Goal: Task Accomplishment & Management: Manage account settings

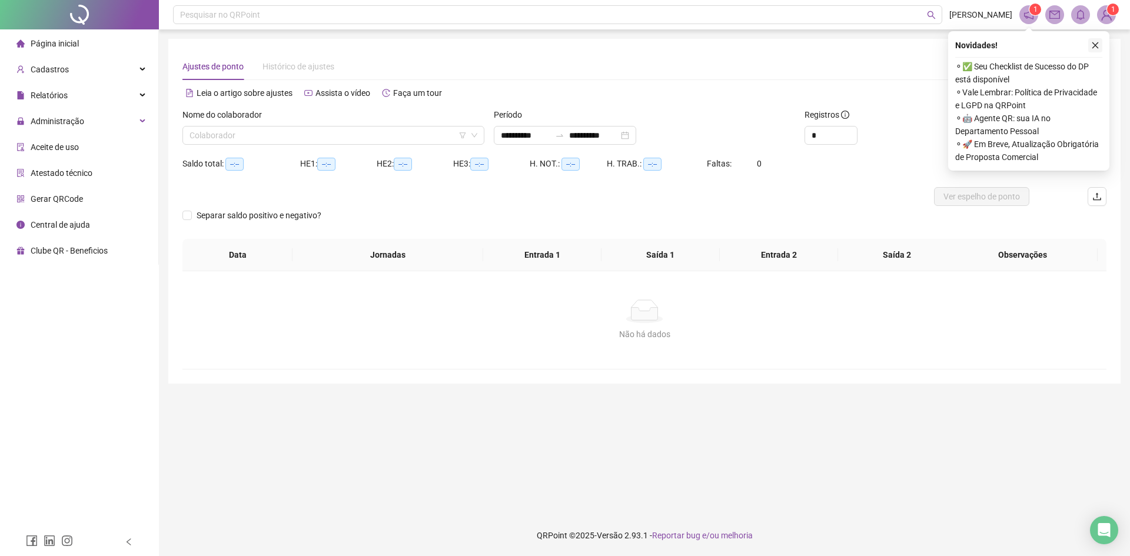
click at [1096, 47] on icon "close" at bounding box center [1096, 45] width 8 height 8
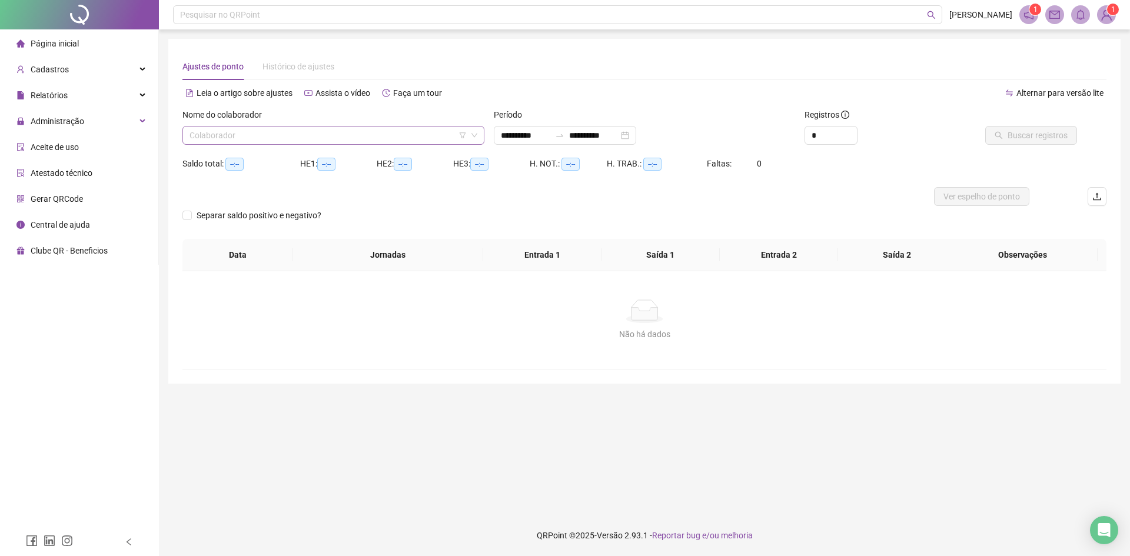
click at [344, 137] on input "search" at bounding box center [328, 136] width 277 height 18
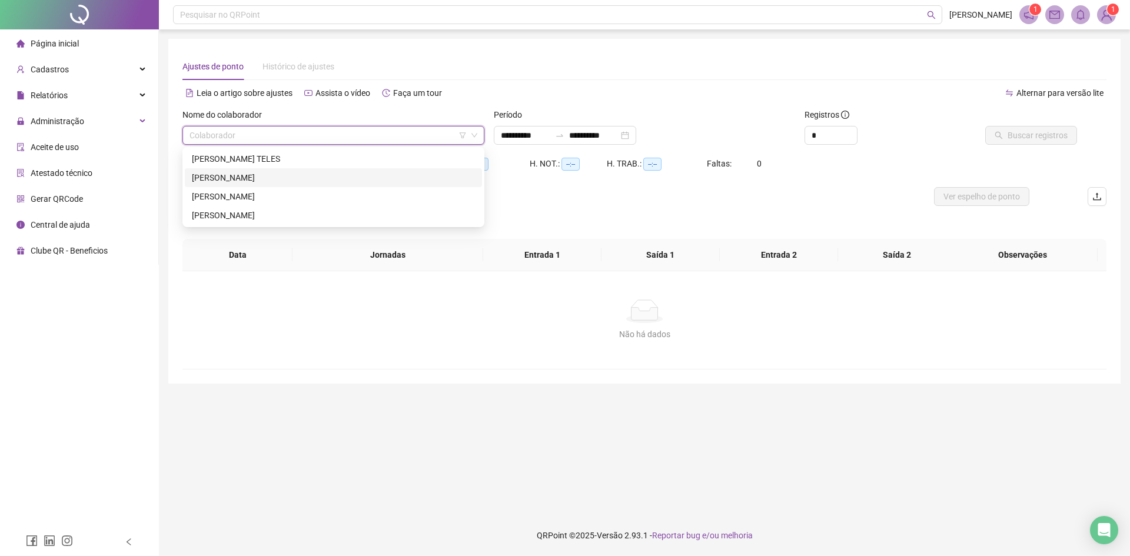
click at [332, 181] on div "[PERSON_NAME]" at bounding box center [333, 177] width 283 height 13
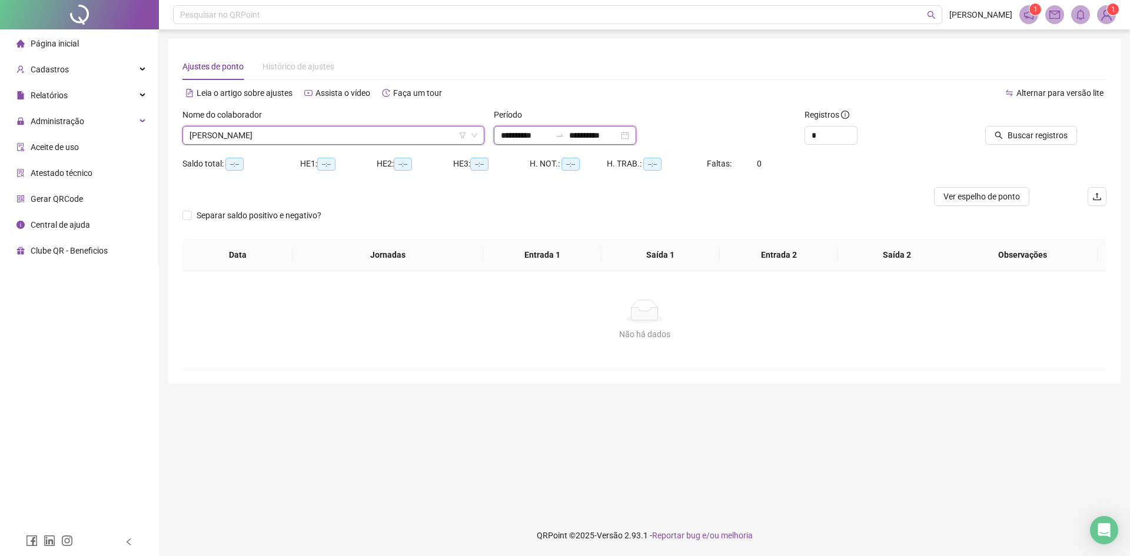
click at [592, 138] on input "**********" at bounding box center [593, 135] width 49 height 13
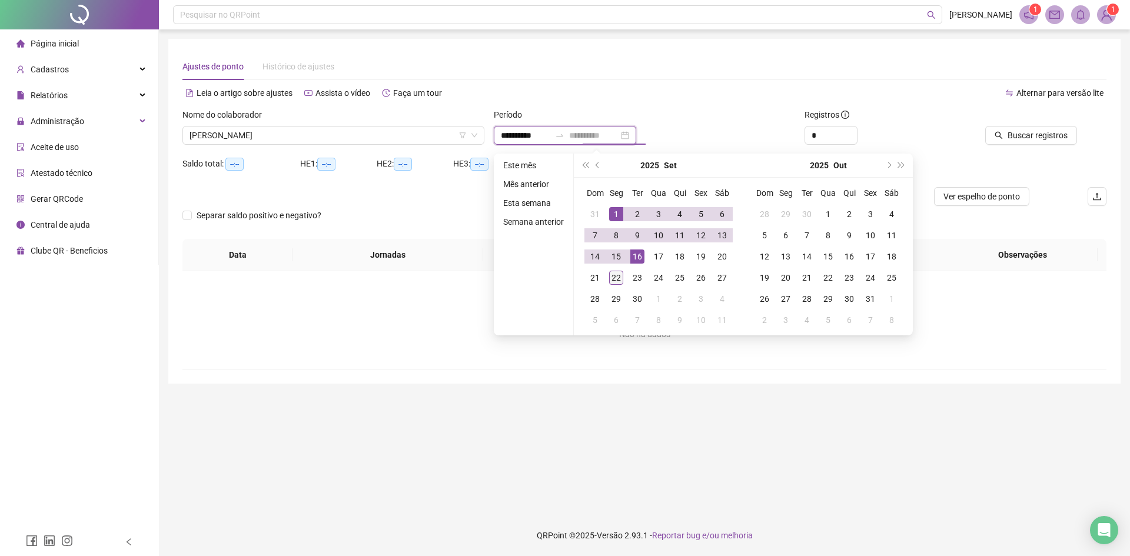
type input "**********"
click at [619, 276] on div "22" at bounding box center [616, 278] width 14 height 14
type input "**********"
type input "*"
click at [853, 134] on icon "up" at bounding box center [851, 132] width 4 height 4
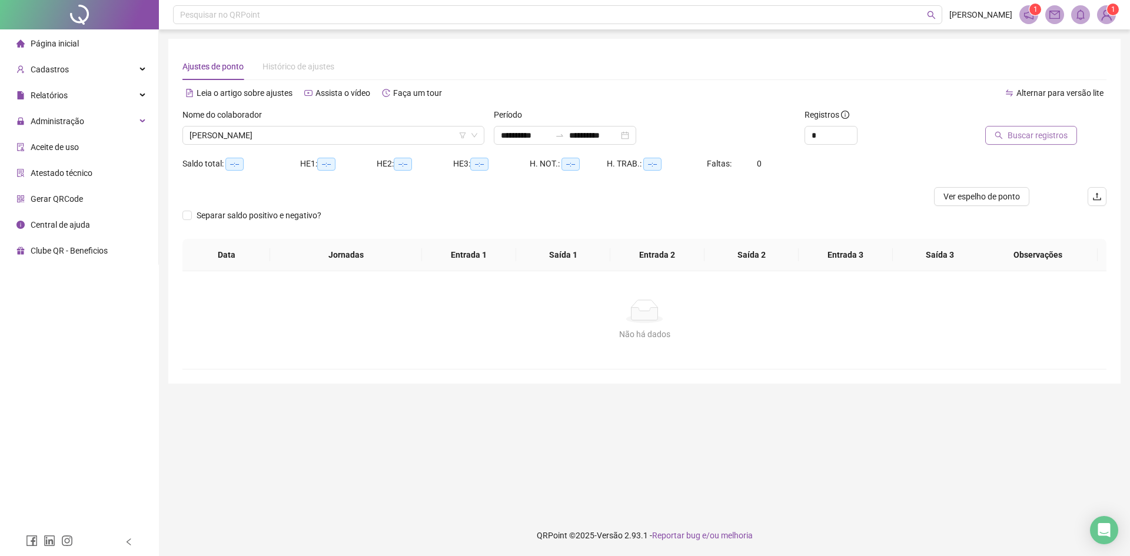
click at [1033, 140] on span "Buscar registros" at bounding box center [1038, 135] width 60 height 13
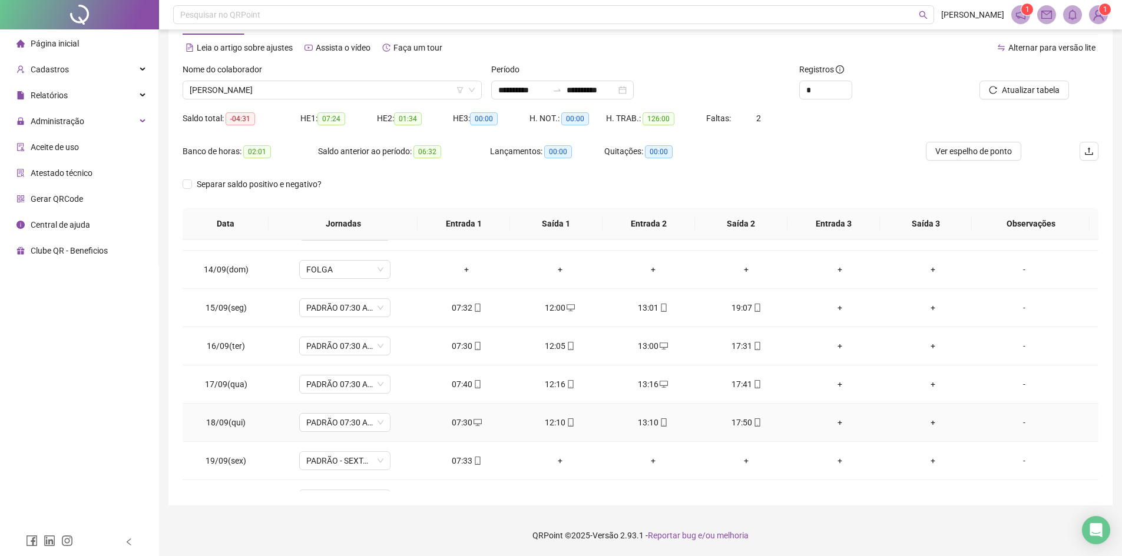
scroll to position [591, 0]
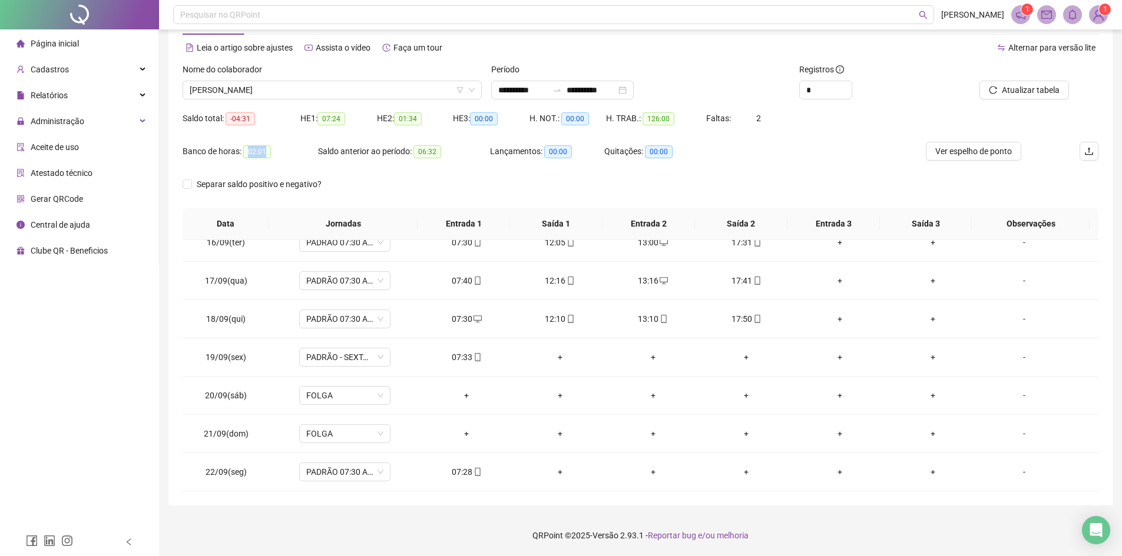
drag, startPoint x: 249, startPoint y: 151, endPoint x: 312, endPoint y: 167, distance: 65.0
click at [268, 154] on span "02:01" at bounding box center [257, 151] width 28 height 13
click at [294, 154] on div "Banco de horas: 02:01" at bounding box center [250, 152] width 135 height 14
drag, startPoint x: 246, startPoint y: 154, endPoint x: 264, endPoint y: 154, distance: 17.7
click at [264, 154] on span "02:01" at bounding box center [257, 151] width 28 height 13
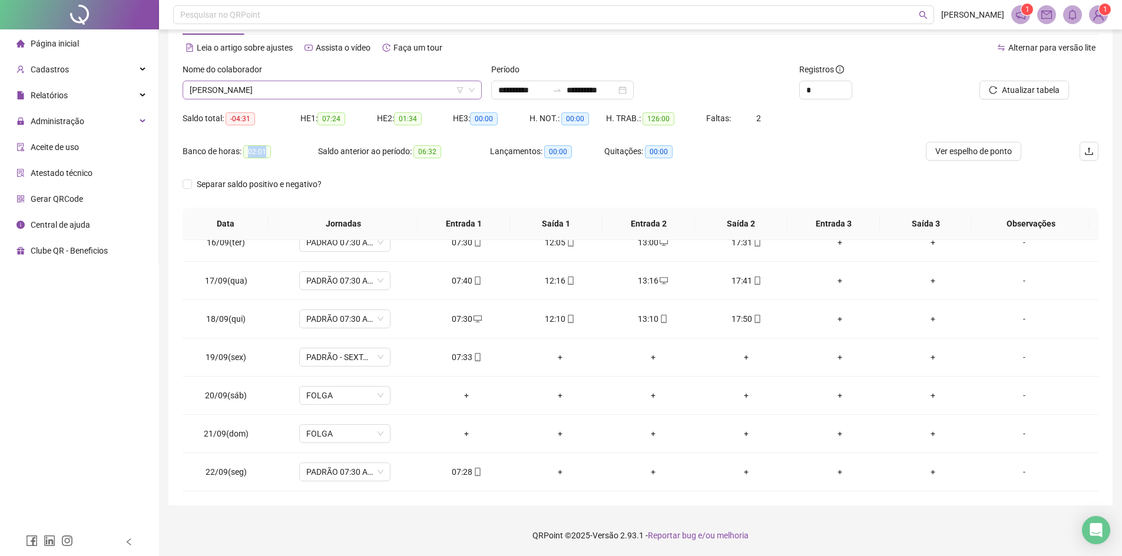
click at [377, 88] on span "[PERSON_NAME]" at bounding box center [332, 90] width 285 height 18
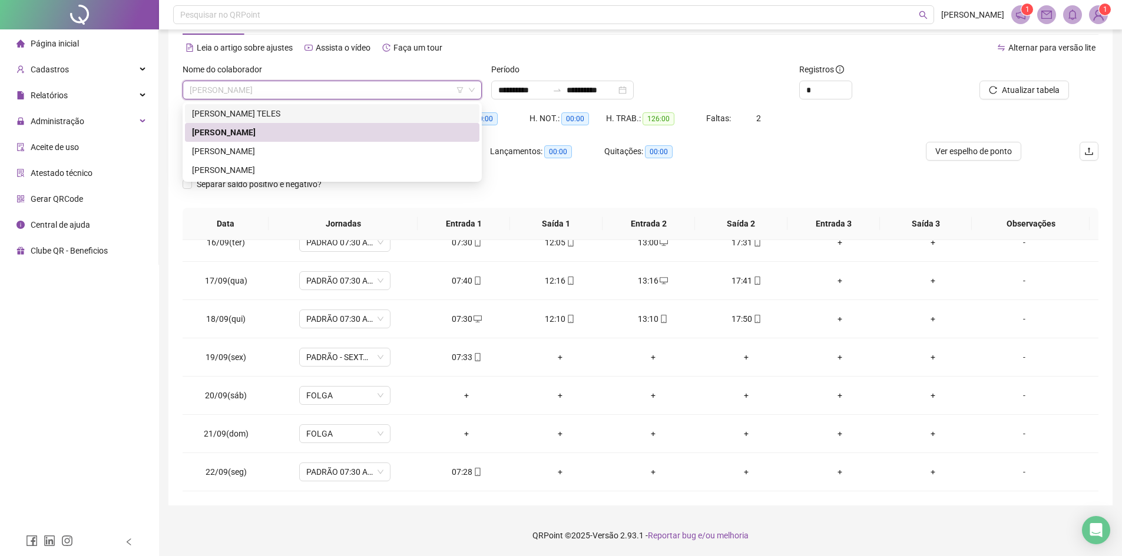
click at [253, 111] on div "[PERSON_NAME] TELES" at bounding box center [332, 113] width 280 height 13
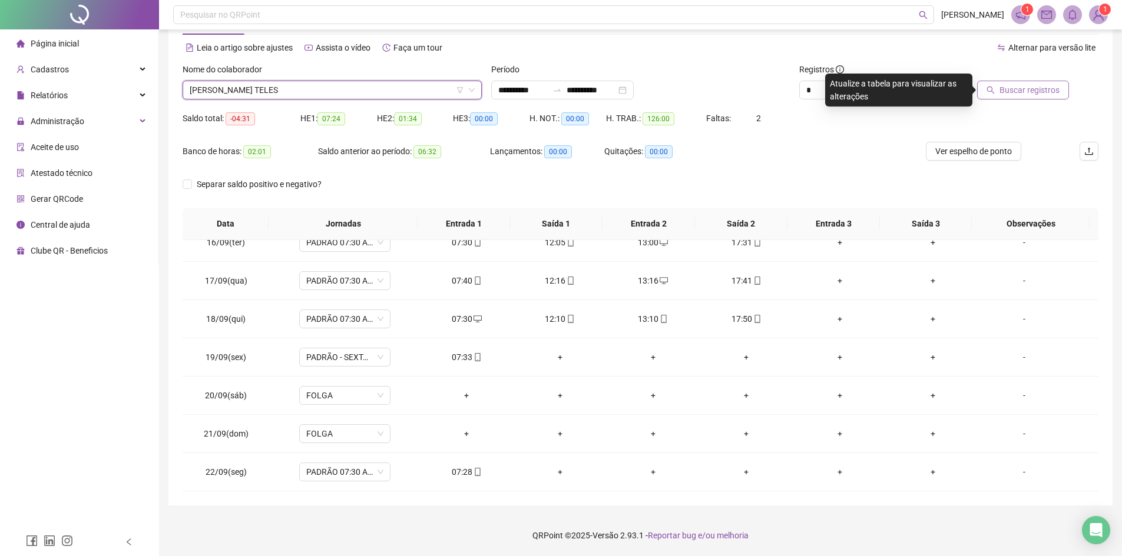
click at [1027, 91] on span "Buscar registros" at bounding box center [1029, 90] width 60 height 13
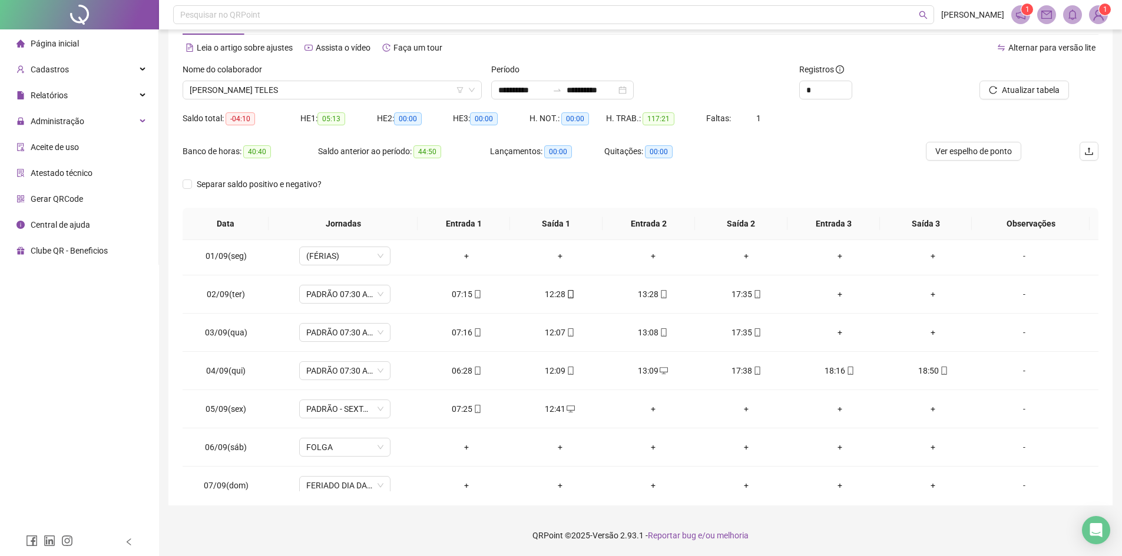
scroll to position [0, 0]
click at [315, 92] on span "[PERSON_NAME] TELES" at bounding box center [332, 90] width 285 height 18
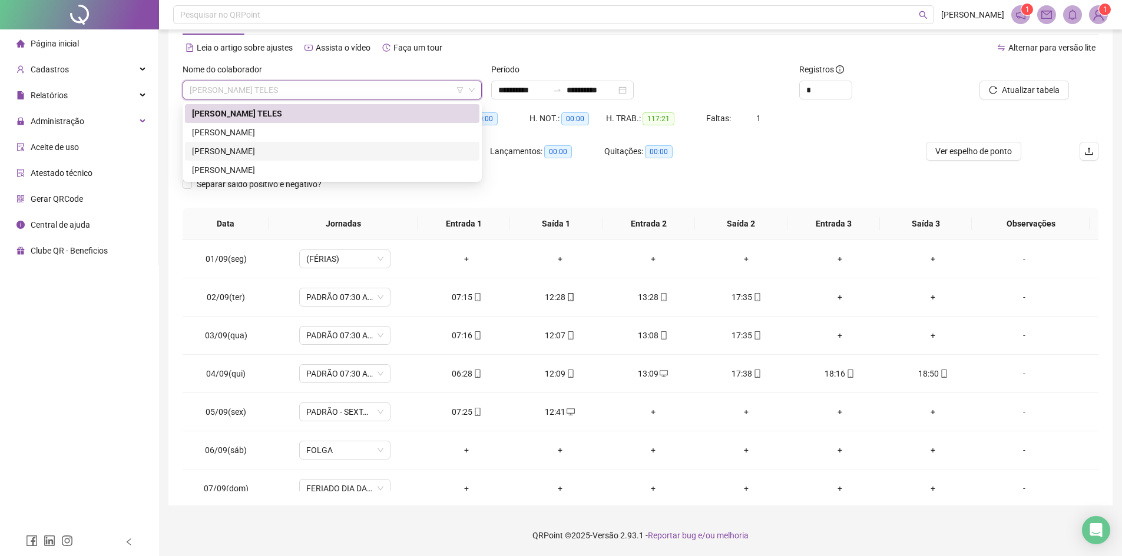
click at [288, 151] on div "[PERSON_NAME]" at bounding box center [332, 151] width 280 height 13
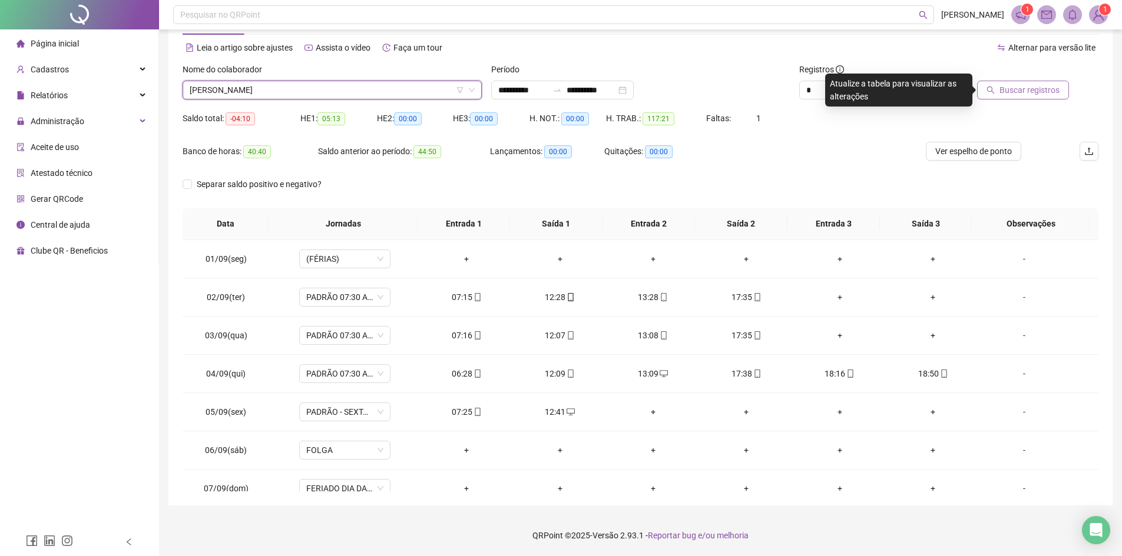
click at [1024, 99] on button "Buscar registros" at bounding box center [1023, 90] width 92 height 19
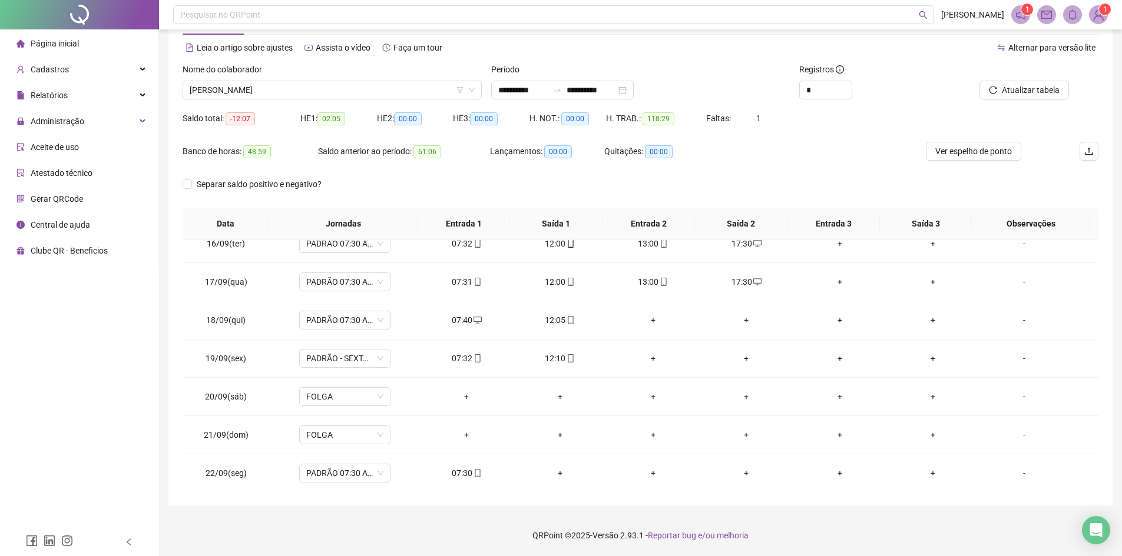
scroll to position [591, 0]
drag, startPoint x: 535, startPoint y: 356, endPoint x: 575, endPoint y: 364, distance: 41.0
click at [575, 364] on td "12:10" at bounding box center [559, 358] width 93 height 38
drag, startPoint x: 536, startPoint y: 361, endPoint x: 601, endPoint y: 361, distance: 64.2
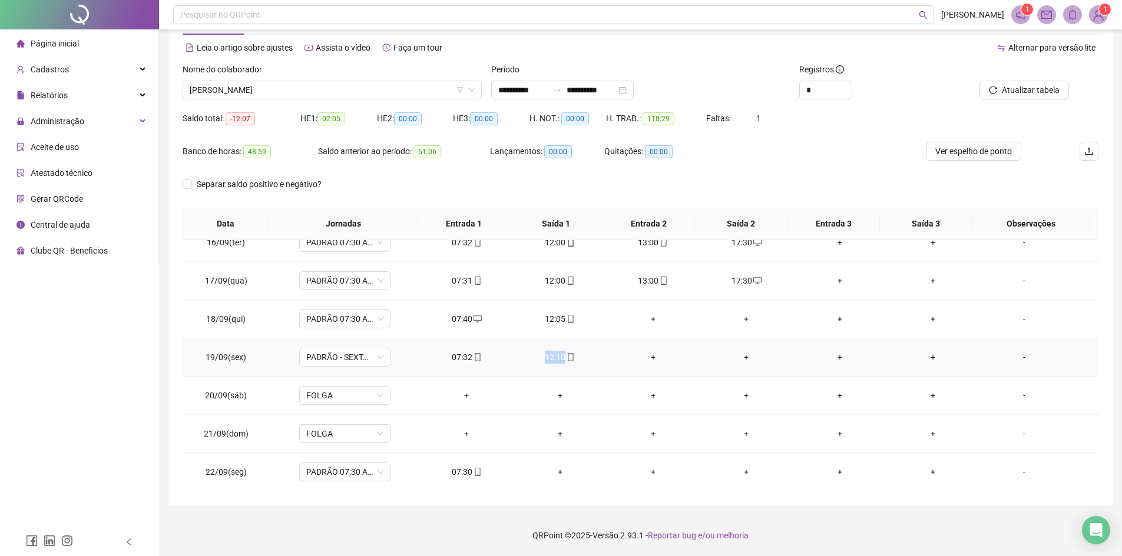
click at [601, 361] on td "12:10" at bounding box center [559, 358] width 93 height 38
drag, startPoint x: 444, startPoint y: 319, endPoint x: 572, endPoint y: 323, distance: 128.4
click at [572, 323] on tr "18/09(qui) PADRÃO 07:30 AS 17:30 07:40 12:05 + + + + -" at bounding box center [640, 319] width 915 height 38
click at [459, 317] on div "07:40" at bounding box center [466, 319] width 74 height 13
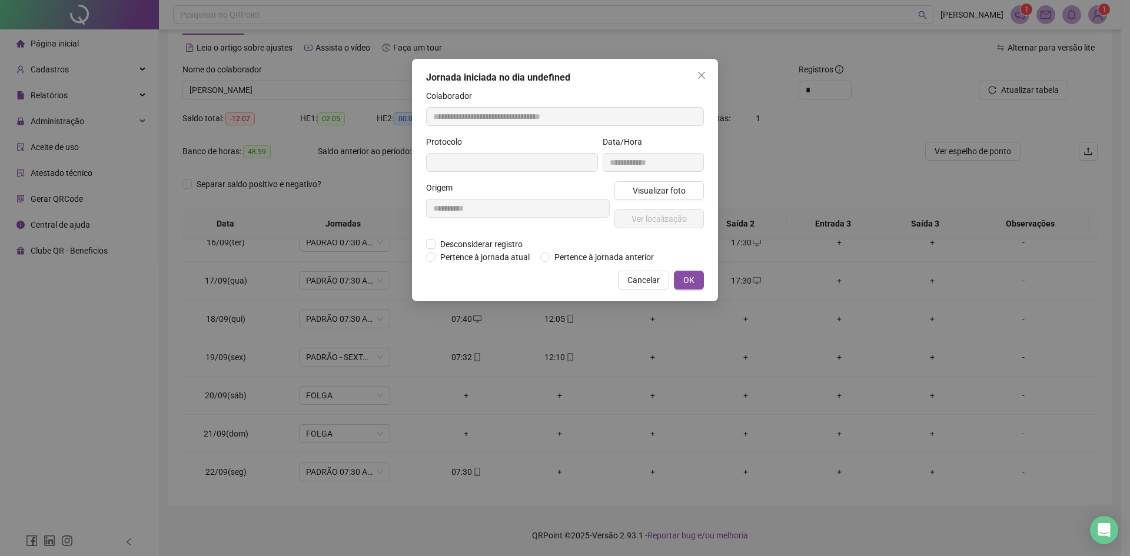
type input "**********"
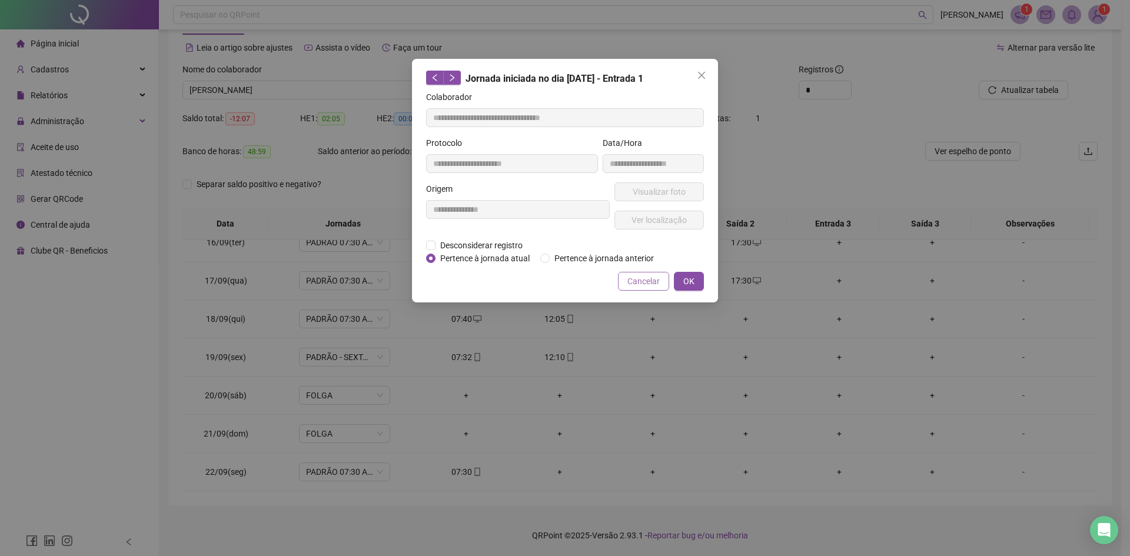
click at [639, 280] on span "Cancelar" at bounding box center [644, 281] width 32 height 13
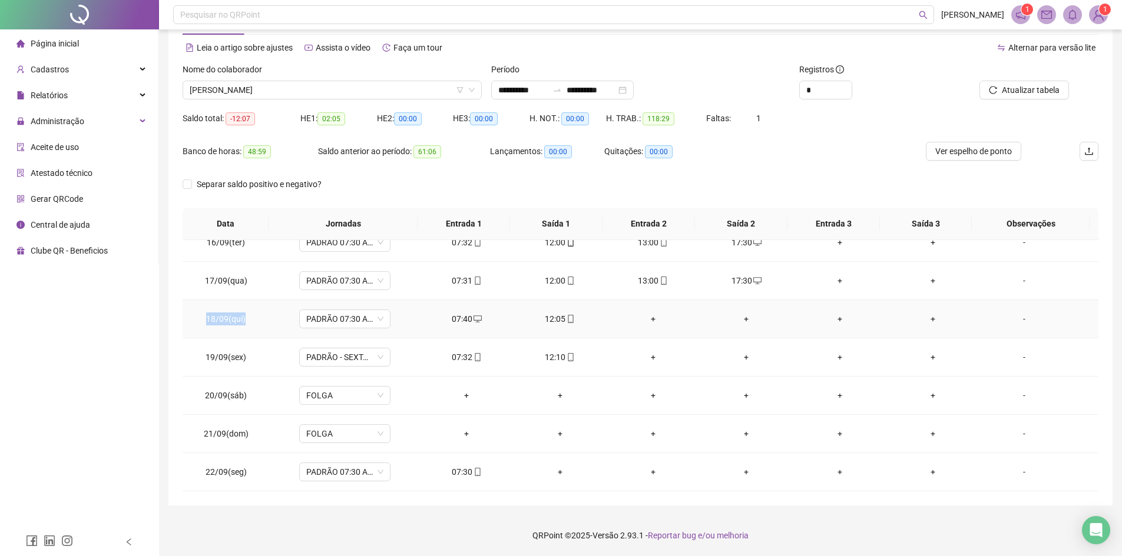
drag, startPoint x: 208, startPoint y: 317, endPoint x: 244, endPoint y: 326, distance: 37.0
click at [244, 326] on td "18/09(qui)" at bounding box center [226, 319] width 87 height 38
click at [141, 121] on icon at bounding box center [144, 121] width 6 height 0
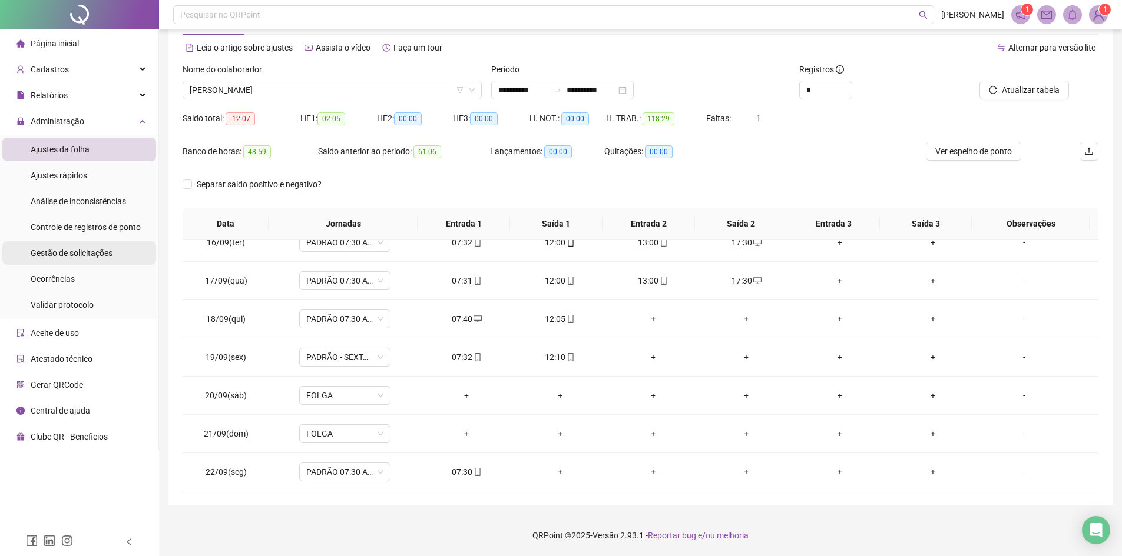
click at [86, 256] on span "Gestão de solicitações" at bounding box center [72, 252] width 82 height 9
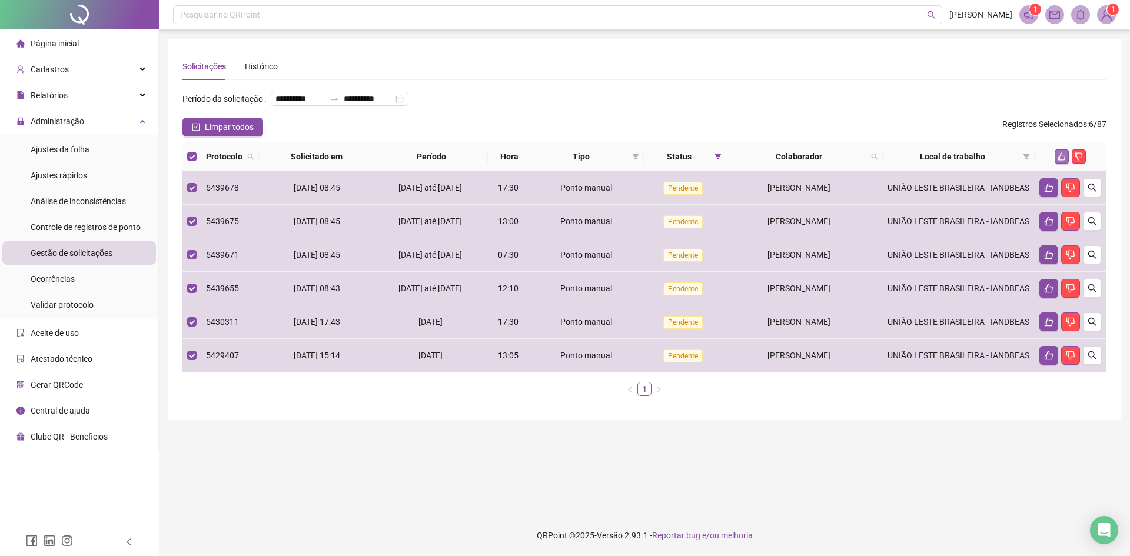
click at [1062, 161] on icon "like" at bounding box center [1062, 156] width 8 height 8
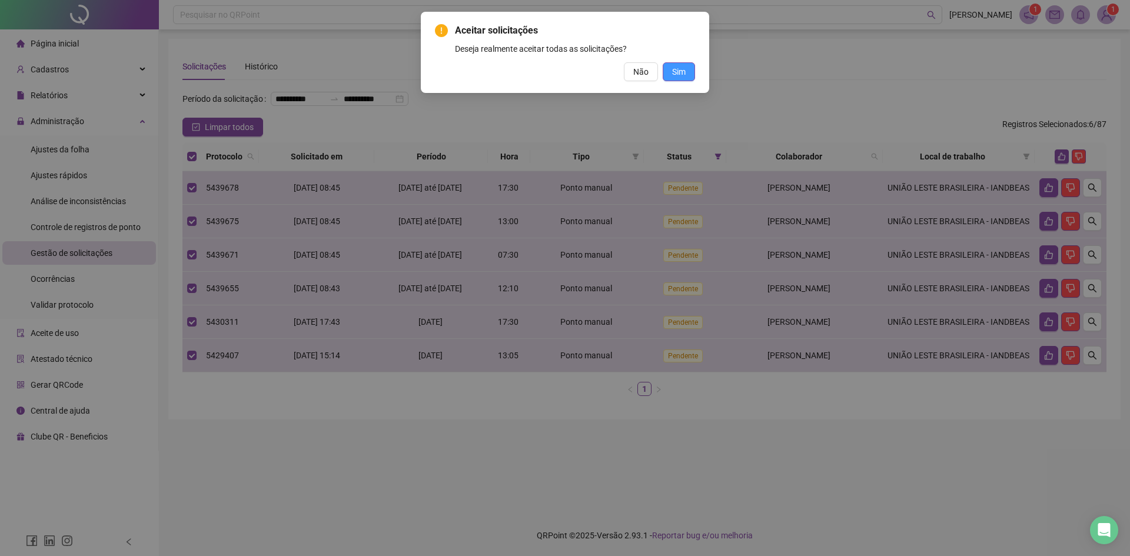
click at [679, 75] on span "Sim" at bounding box center [679, 71] width 14 height 13
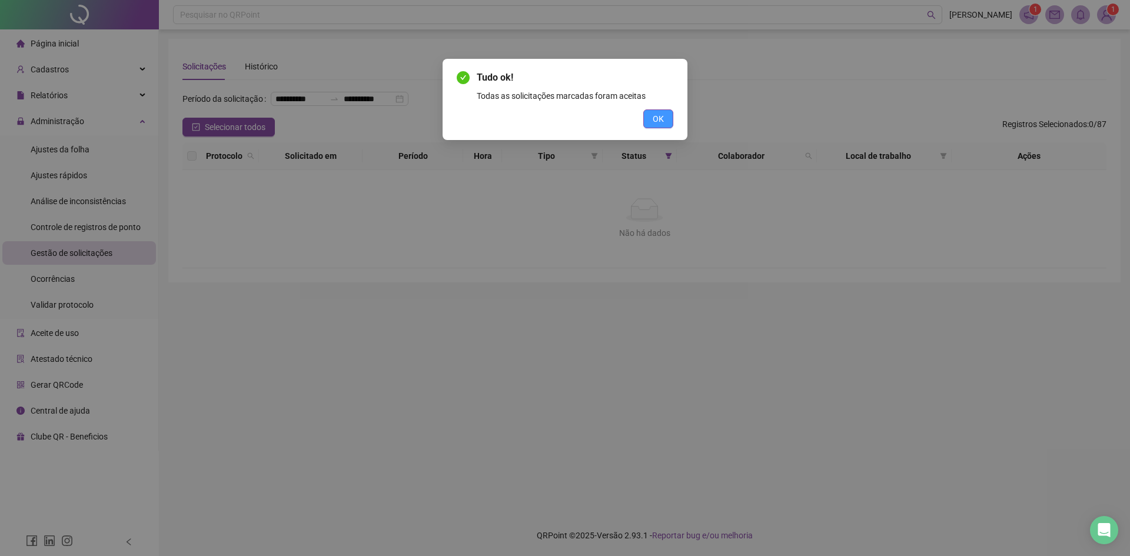
click at [651, 117] on button "OK" at bounding box center [658, 119] width 30 height 19
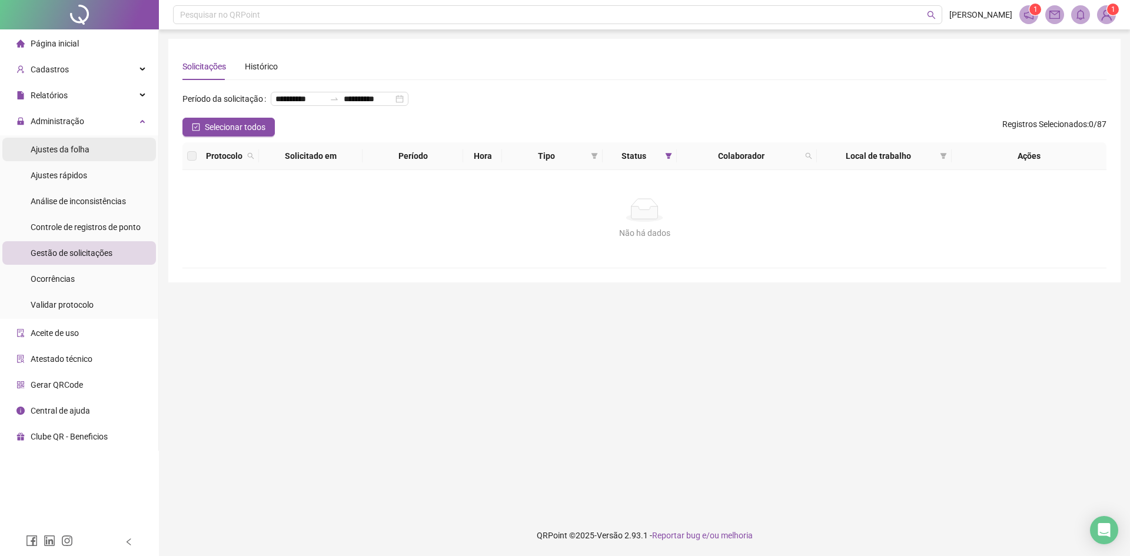
click at [59, 152] on span "Ajustes da folha" at bounding box center [60, 149] width 59 height 9
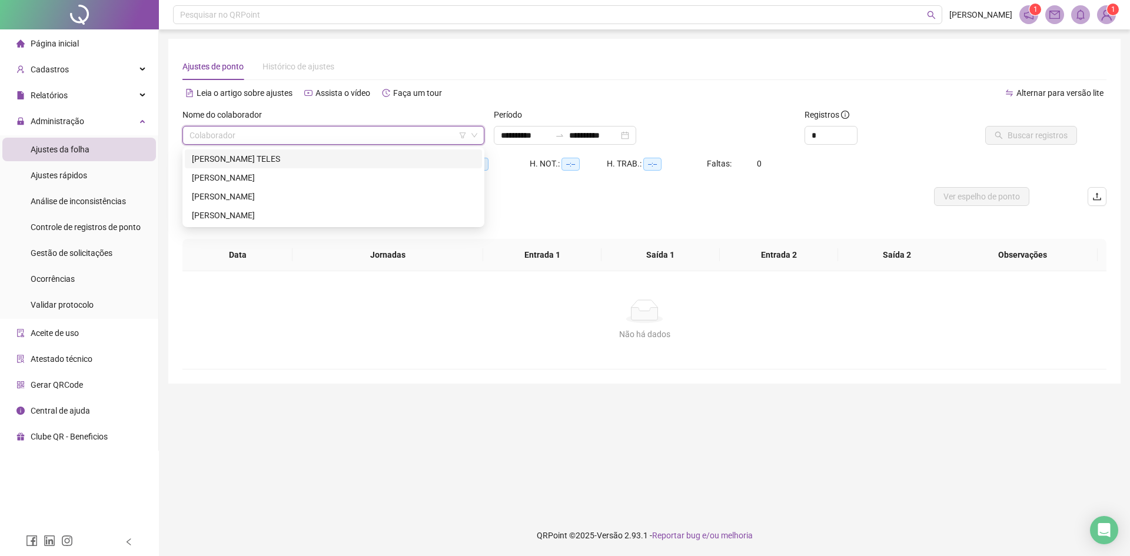
click at [326, 130] on input "search" at bounding box center [328, 136] width 277 height 18
click at [281, 195] on div "[PERSON_NAME]" at bounding box center [333, 196] width 283 height 13
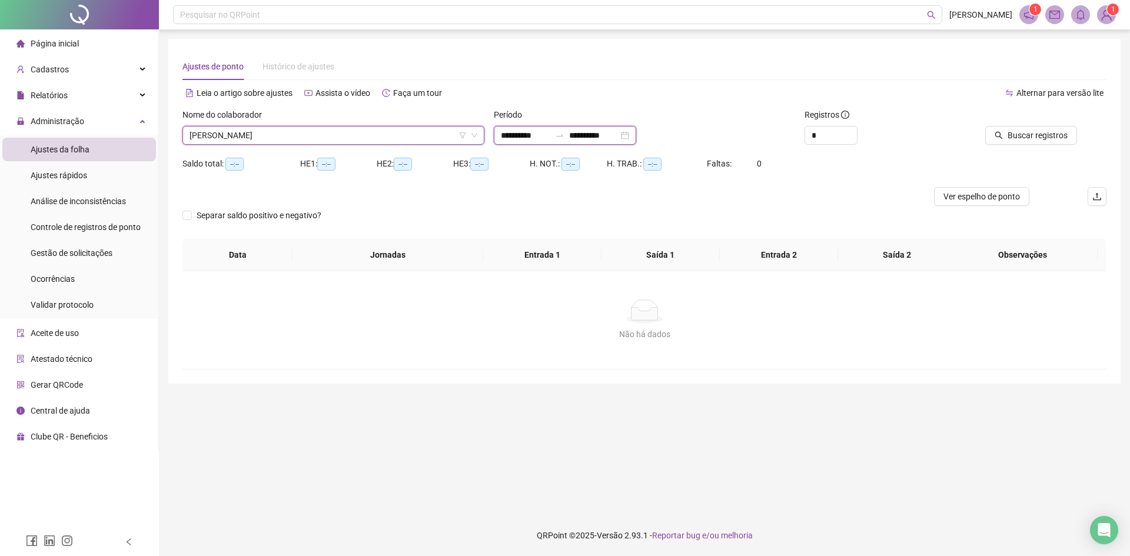
click at [591, 134] on input "**********" at bounding box center [593, 135] width 49 height 13
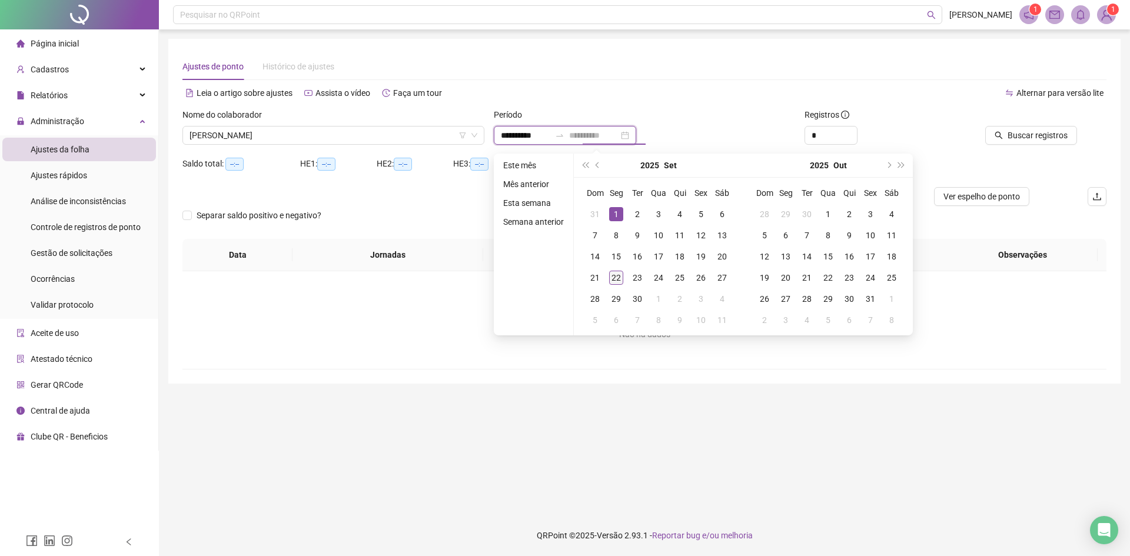
type input "**********"
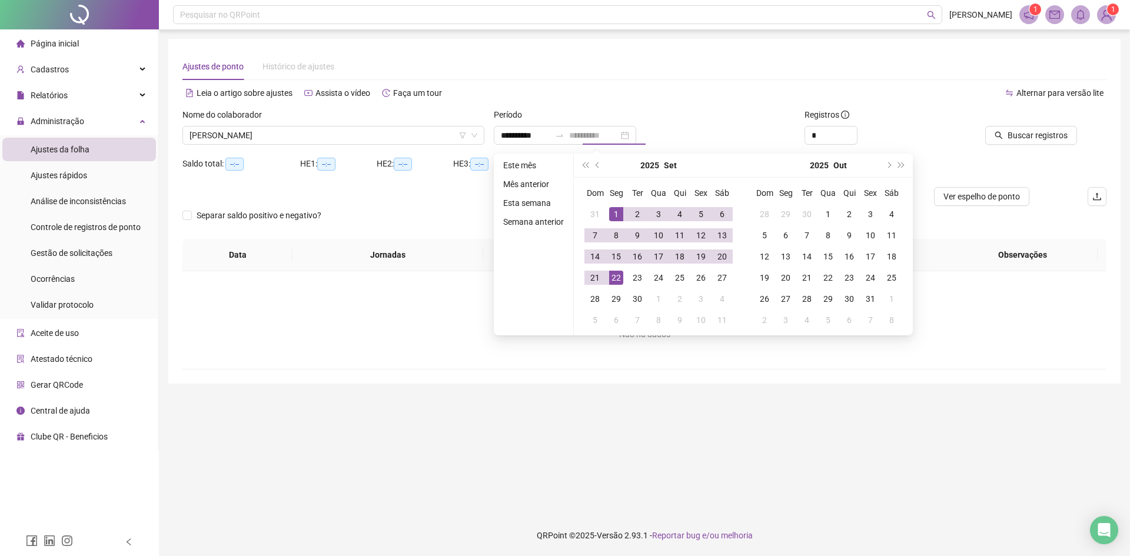
click at [612, 273] on div "22" at bounding box center [616, 278] width 14 height 14
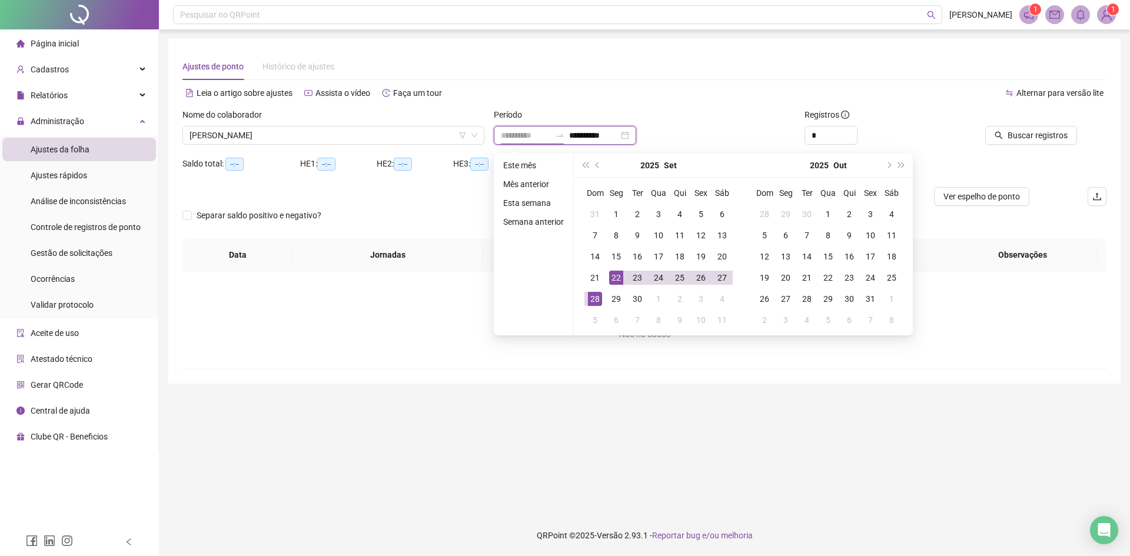
type input "**********"
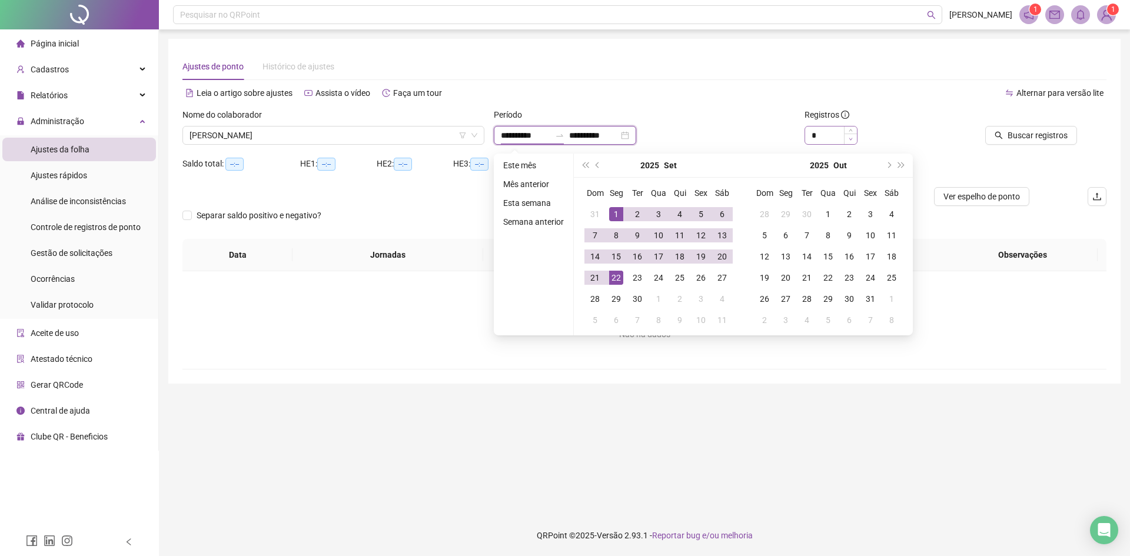
click at [848, 137] on span "Decrease Value" at bounding box center [850, 139] width 13 height 11
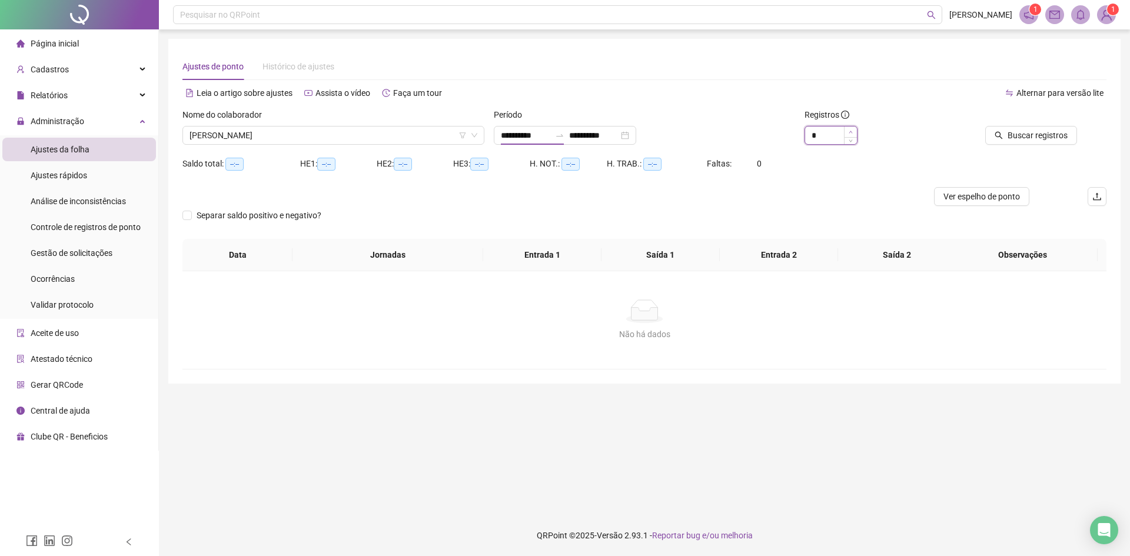
type input "*"
click at [848, 133] on span "Increase Value" at bounding box center [850, 132] width 13 height 11
click at [1023, 136] on span "Buscar registros" at bounding box center [1038, 135] width 60 height 13
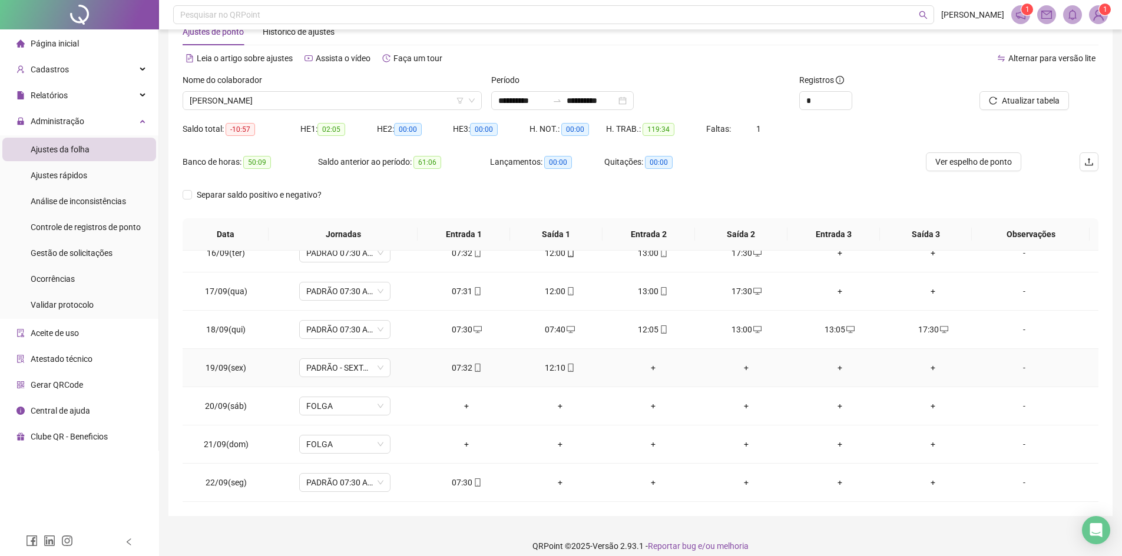
scroll to position [45, 0]
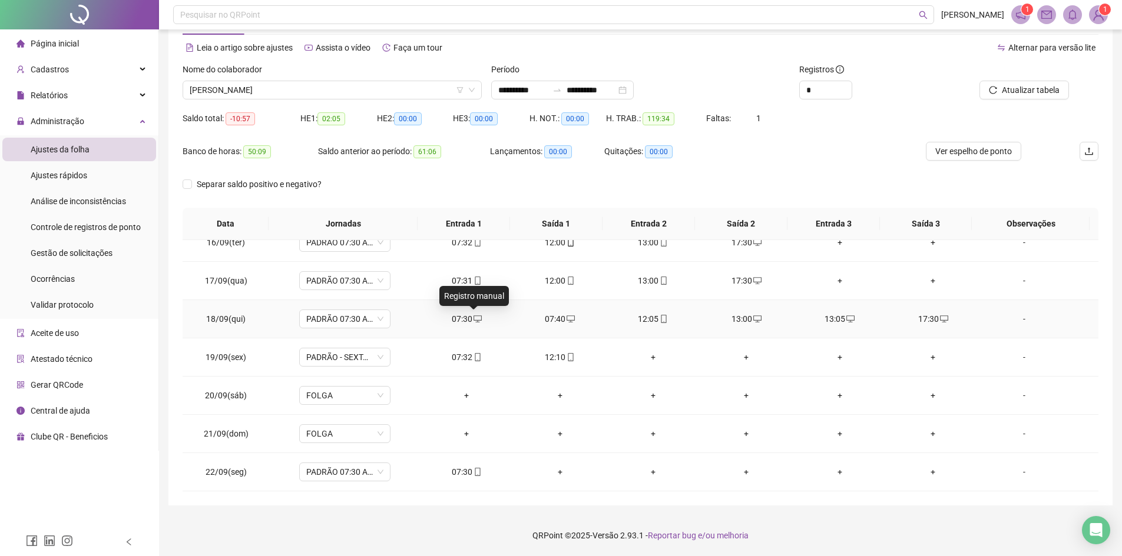
click at [473, 320] on icon "desktop" at bounding box center [477, 319] width 8 height 8
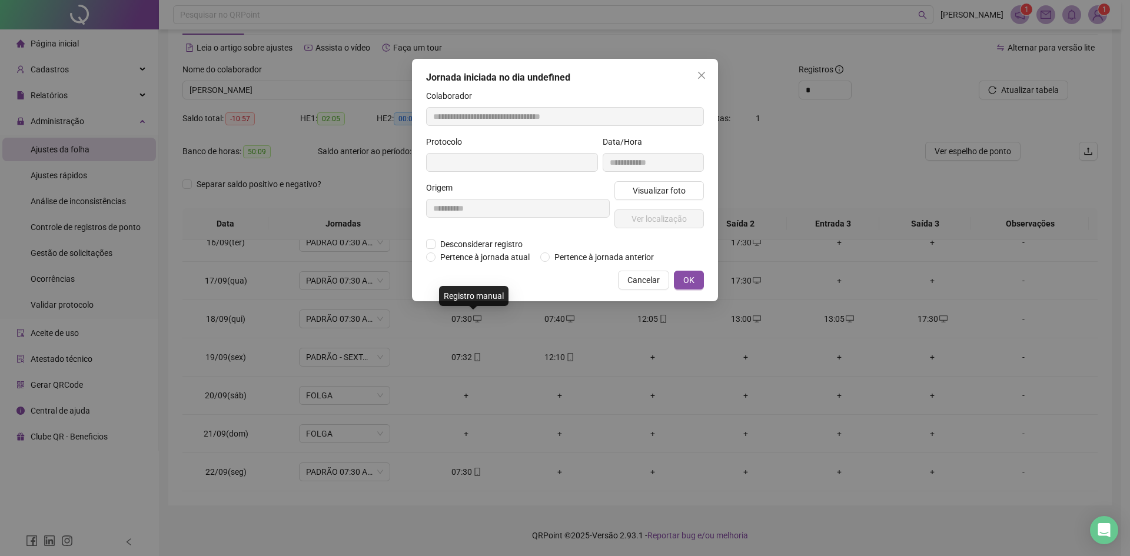
type input "**********"
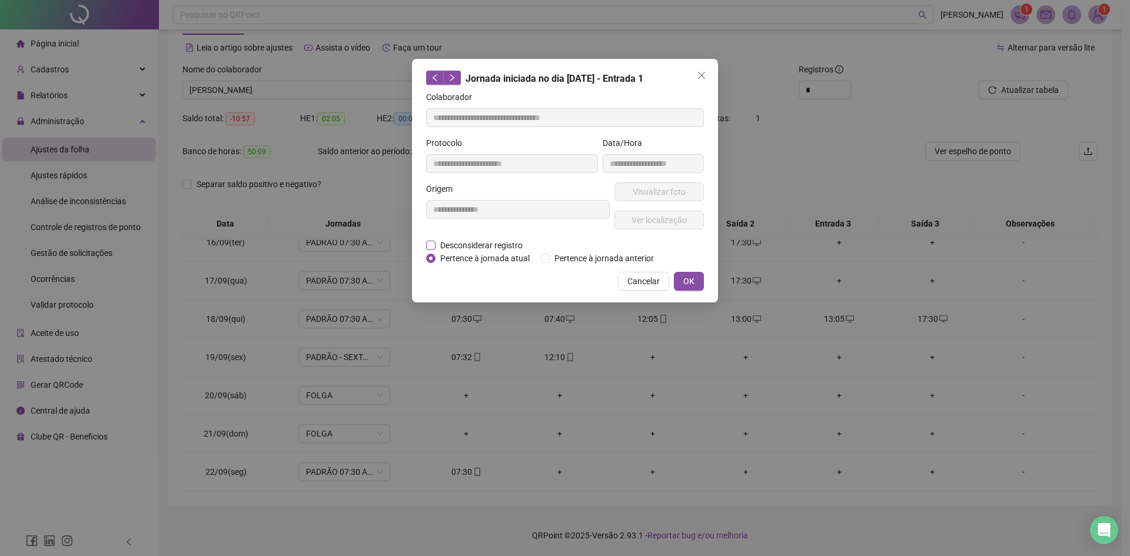
click at [478, 245] on span "Desconsiderar registro" at bounding box center [482, 245] width 92 height 13
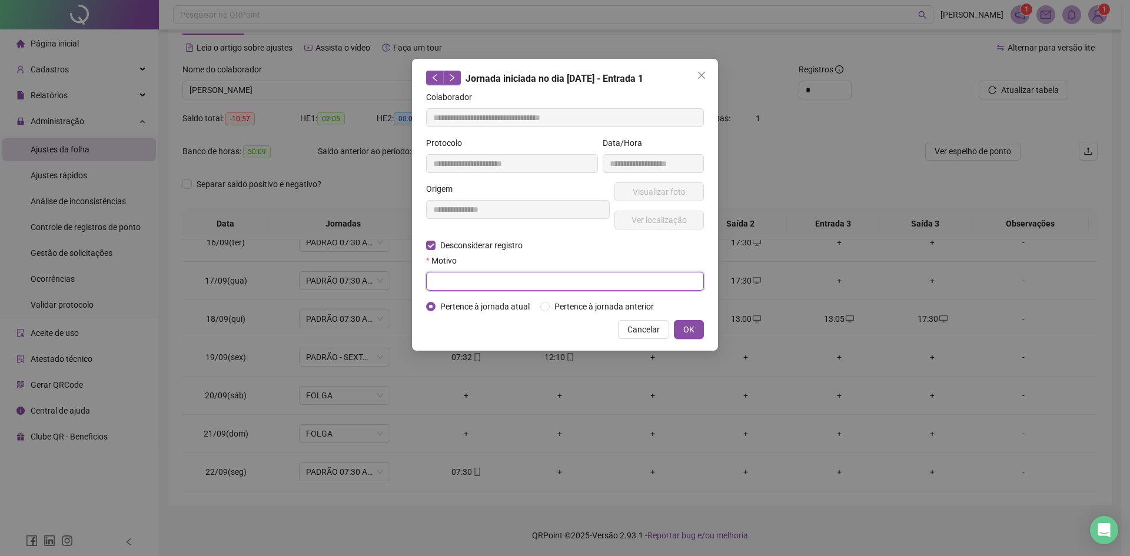
click at [507, 280] on input "text" at bounding box center [565, 281] width 278 height 19
type input "****"
click at [695, 331] on button "OK" at bounding box center [689, 329] width 30 height 19
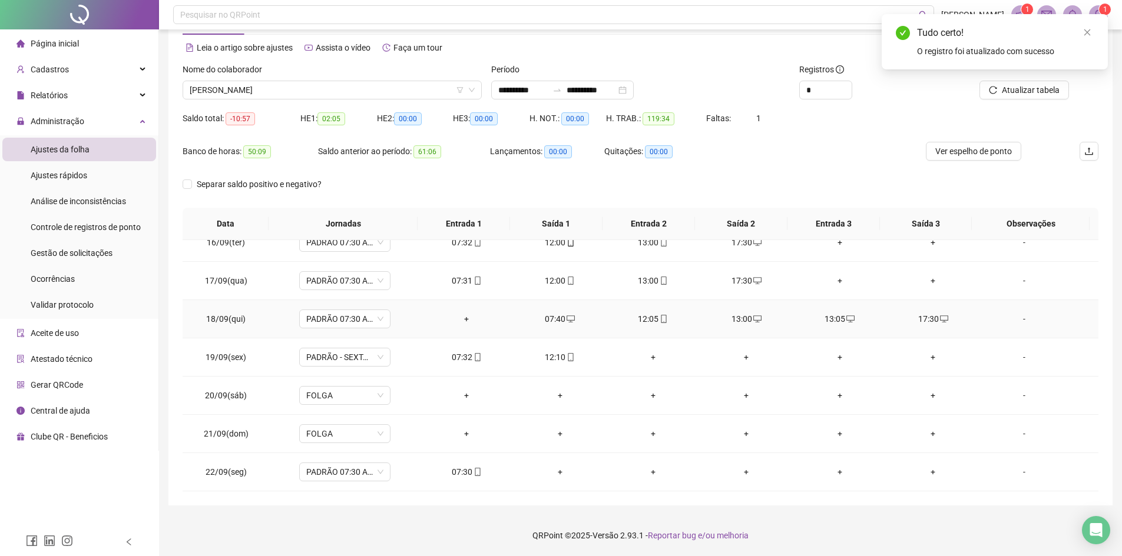
click at [832, 318] on div "13:05" at bounding box center [839, 319] width 74 height 13
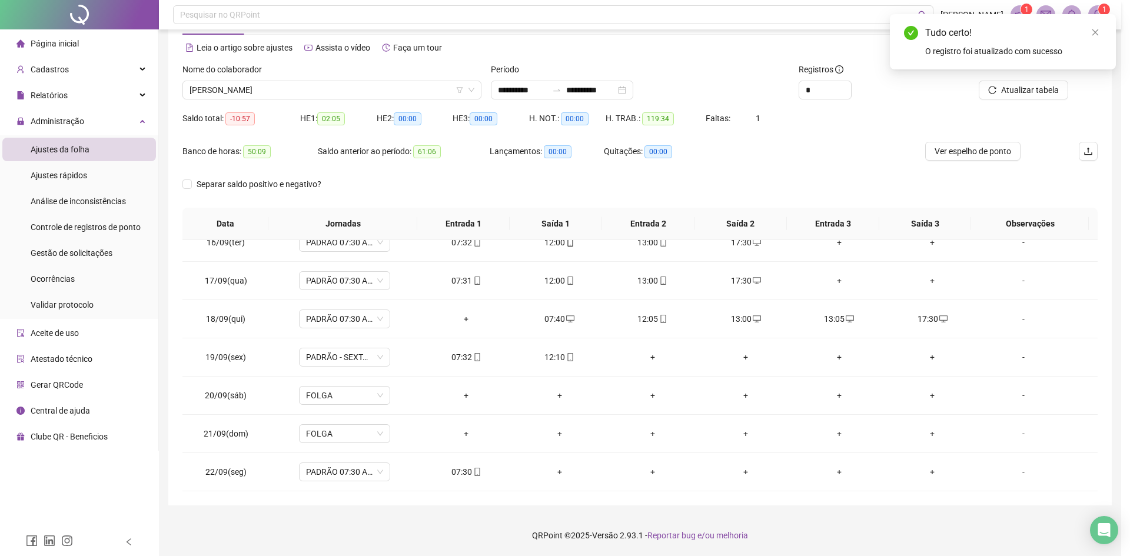
type input "**********"
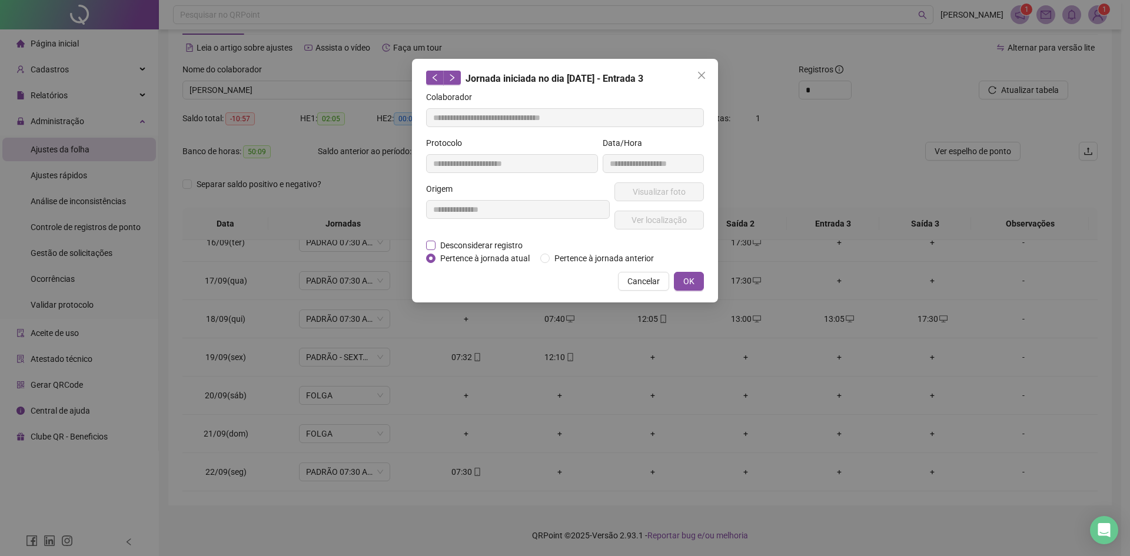
click at [476, 243] on span "Desconsiderar registro" at bounding box center [482, 245] width 92 height 13
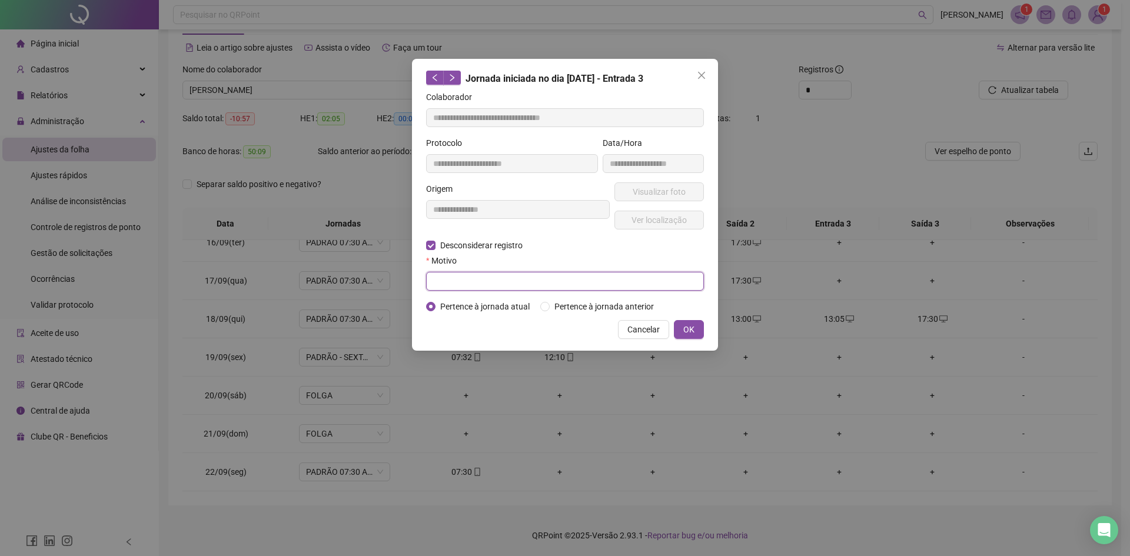
click at [471, 286] on input "text" at bounding box center [565, 281] width 278 height 19
type input "****"
click at [687, 332] on span "OK" at bounding box center [689, 329] width 11 height 13
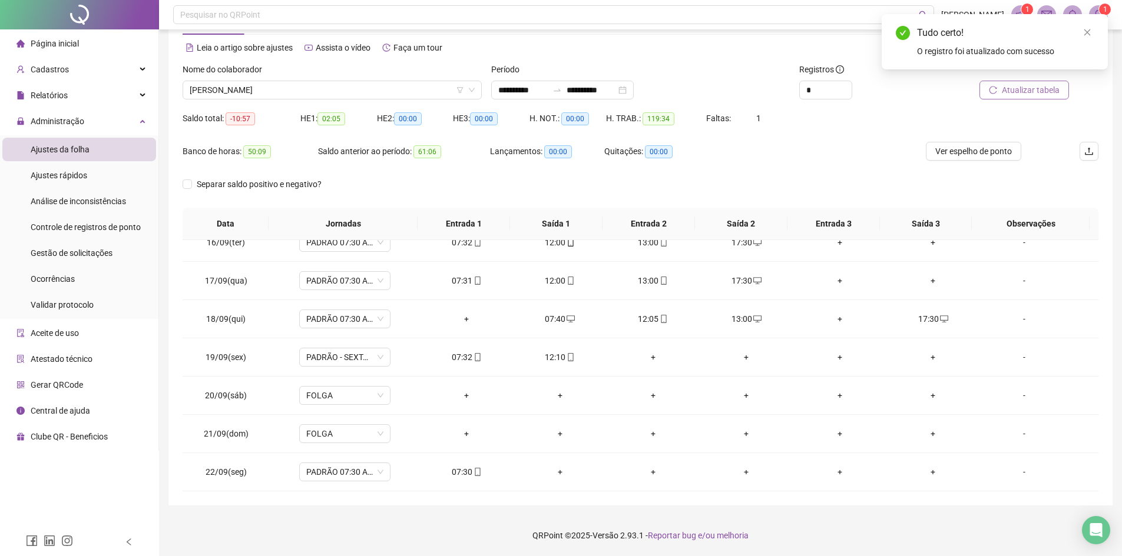
click at [993, 93] on icon "reload" at bounding box center [992, 90] width 8 height 8
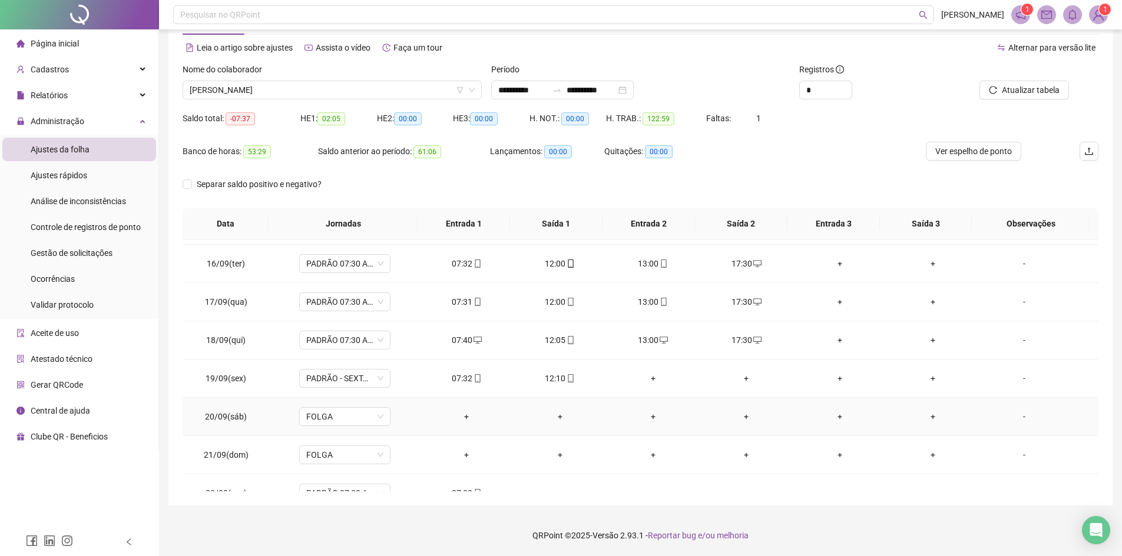
scroll to position [591, 0]
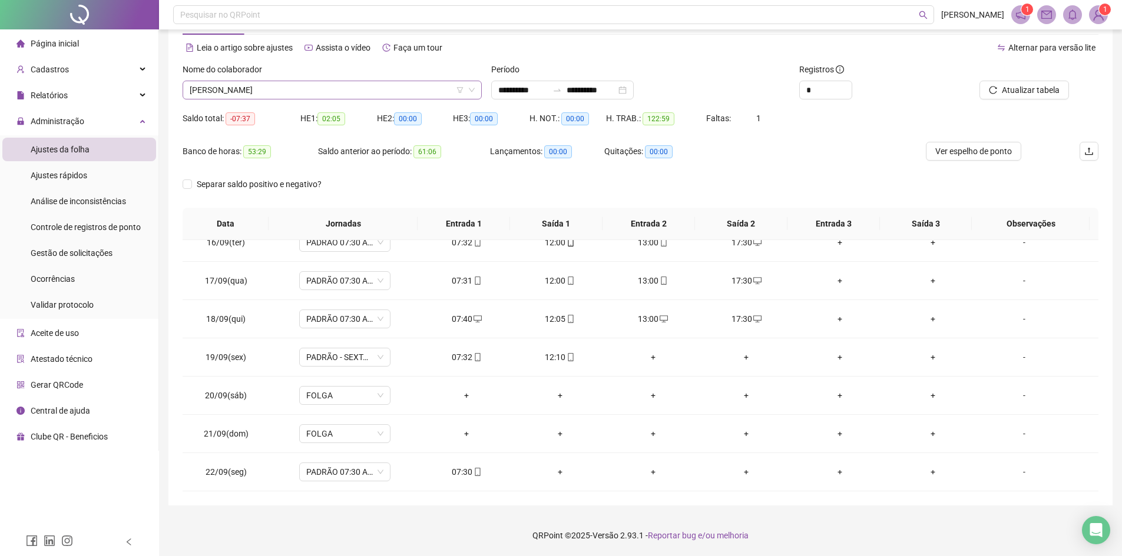
click at [342, 89] on span "[PERSON_NAME]" at bounding box center [332, 90] width 285 height 18
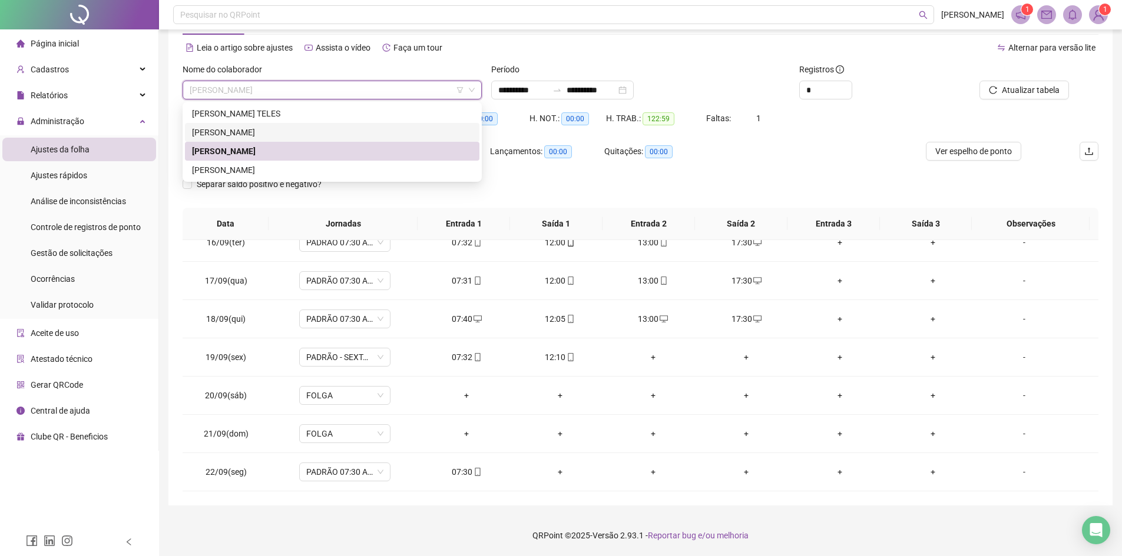
click at [261, 126] on div "[PERSON_NAME]" at bounding box center [332, 132] width 280 height 13
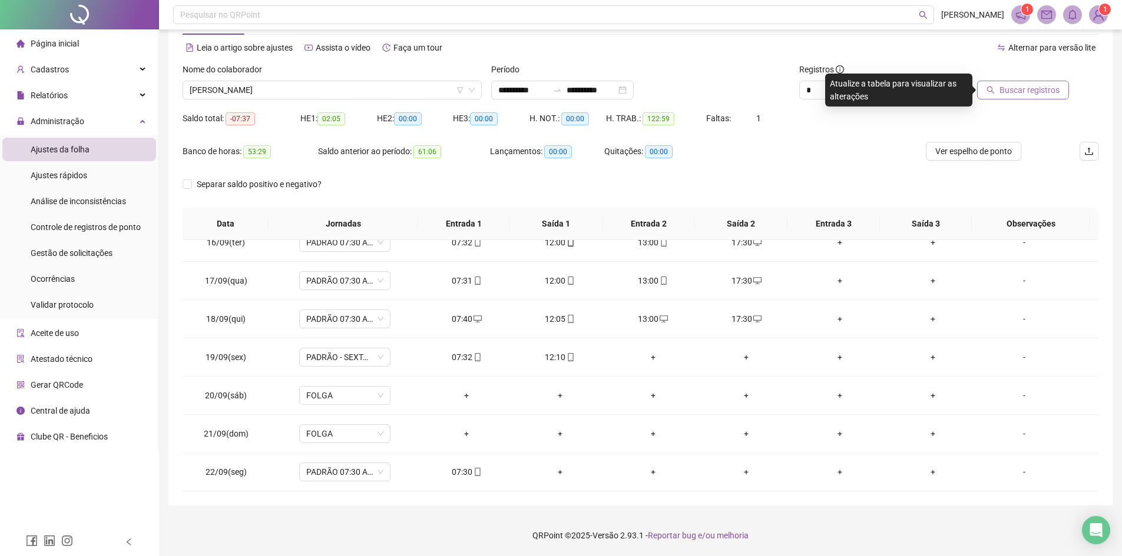
click at [1023, 91] on span "Buscar registros" at bounding box center [1029, 90] width 60 height 13
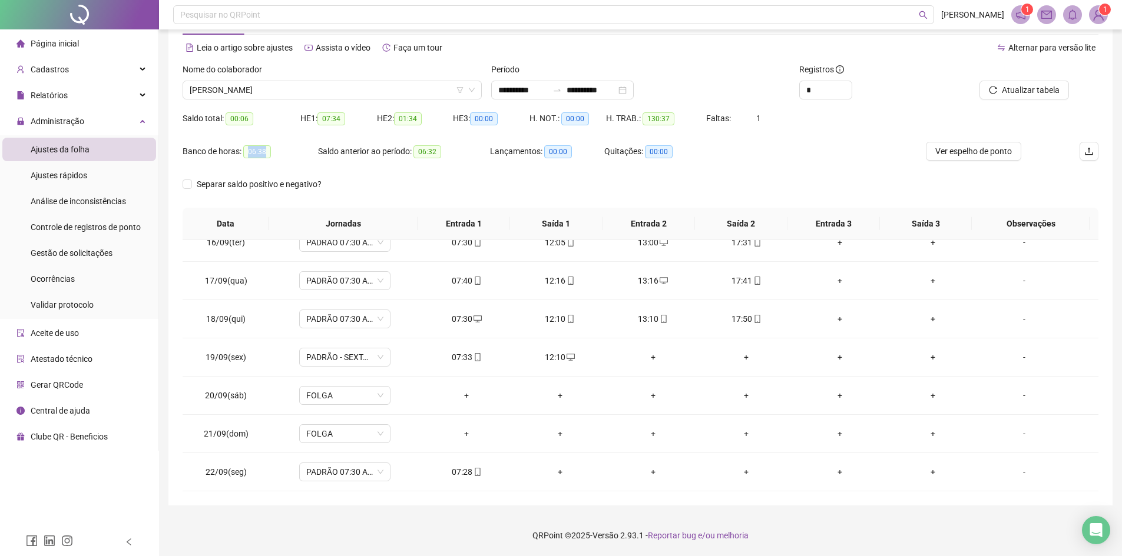
drag, startPoint x: 246, startPoint y: 150, endPoint x: 307, endPoint y: 162, distance: 62.4
click at [307, 162] on div "Banco de horas: 06:38" at bounding box center [250, 158] width 135 height 33
